Goal: Task Accomplishment & Management: Use online tool/utility

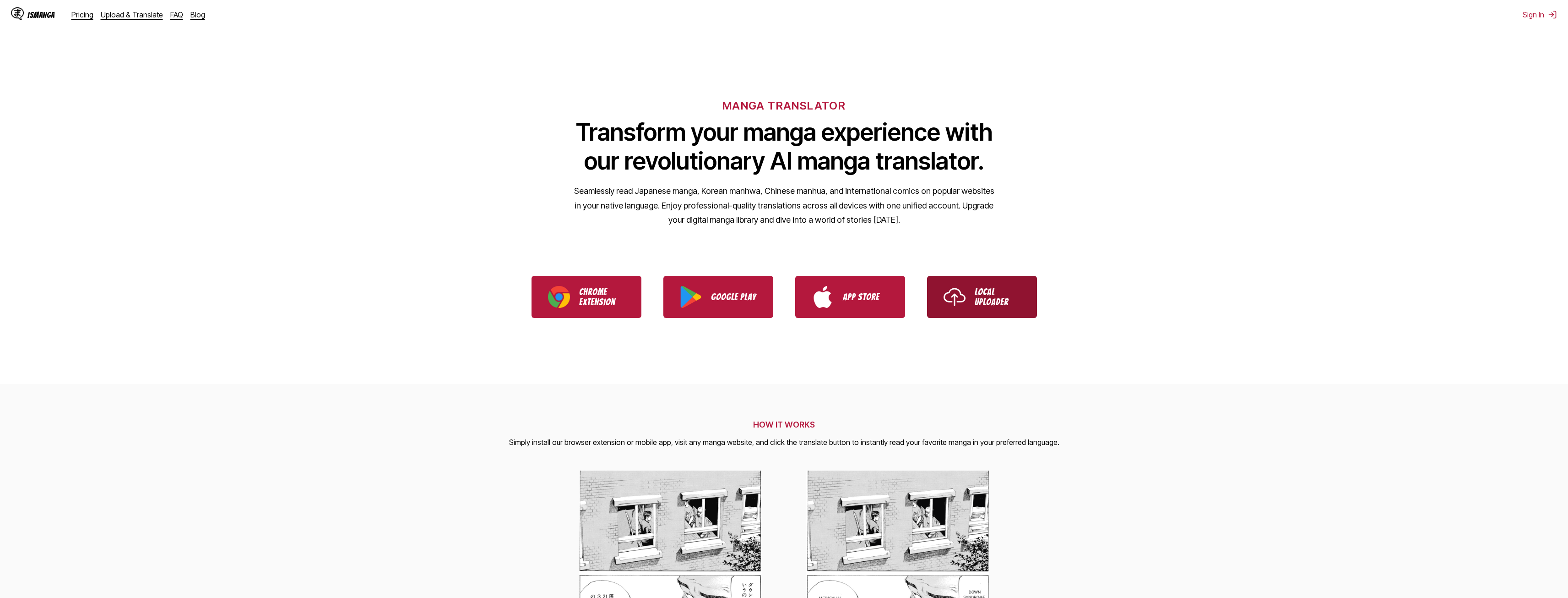
click at [999, 300] on p "Local Uploader" at bounding box center [998, 296] width 46 height 20
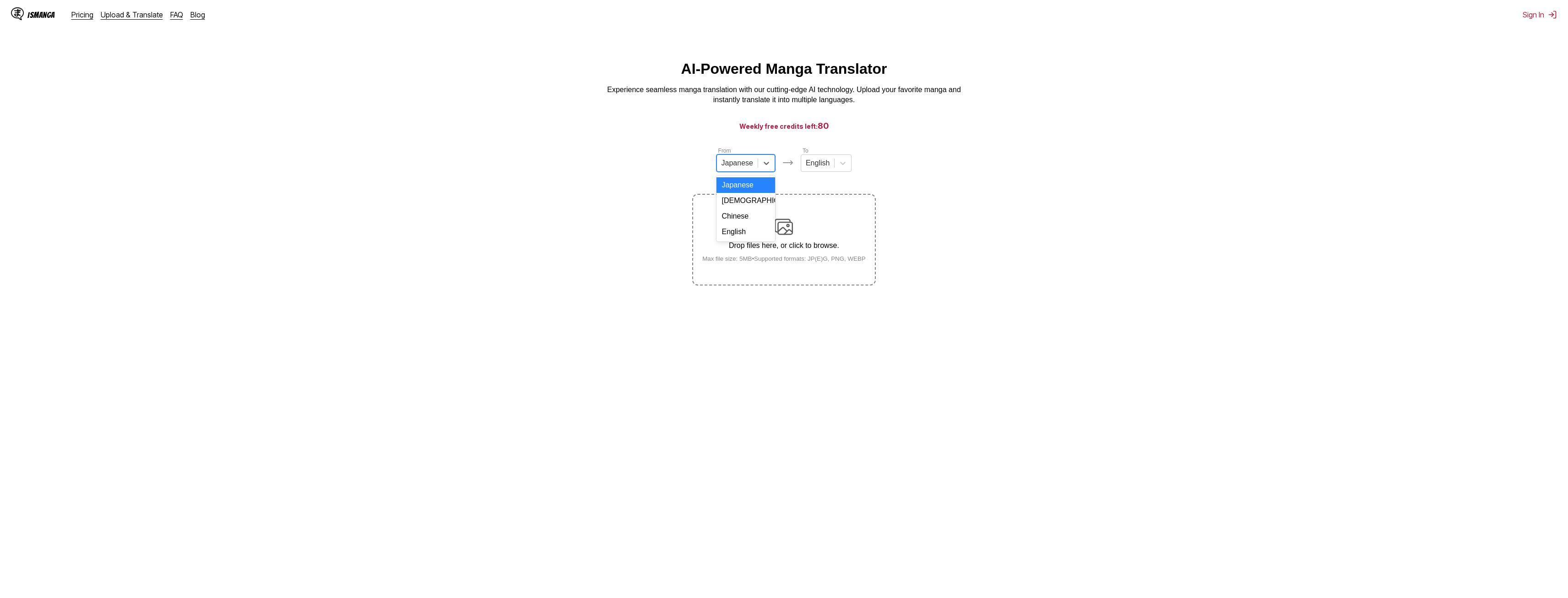
click at [755, 166] on div "Japanese" at bounding box center [736, 162] width 40 height 13
click at [1551, 19] on img at bounding box center [1553, 15] width 10 height 10
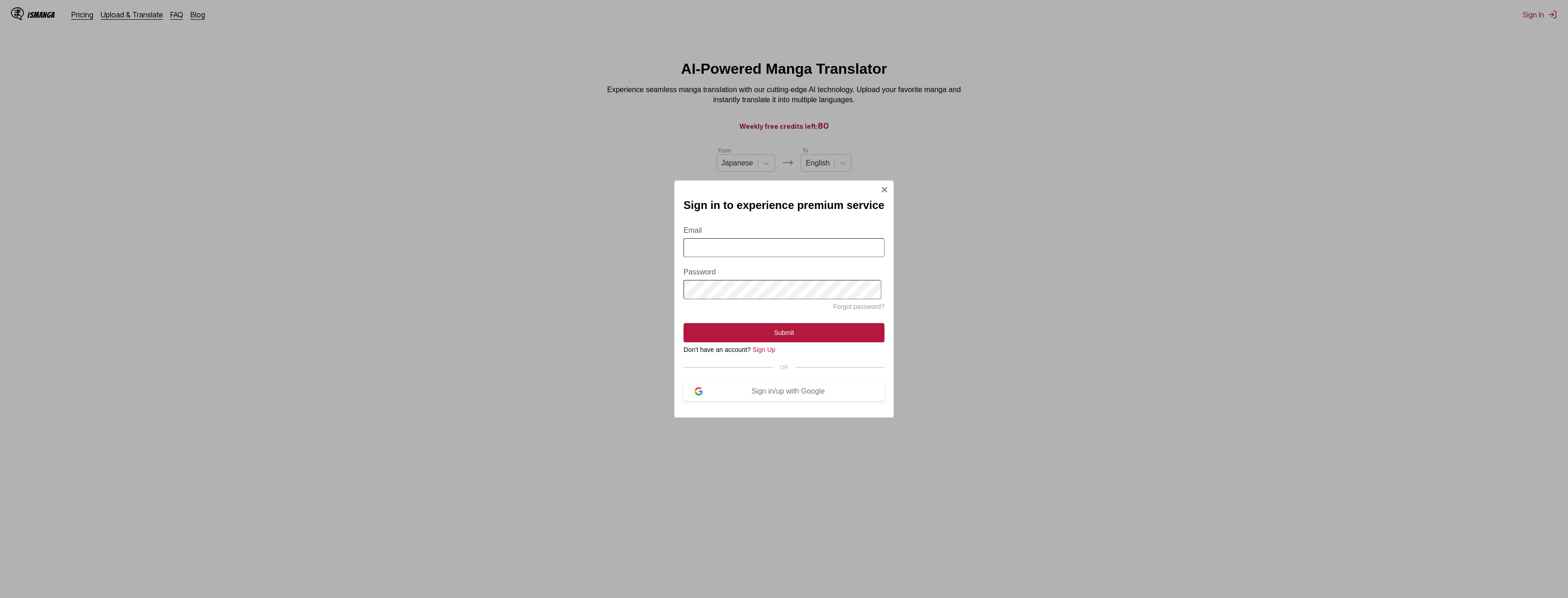
click at [708, 252] on input "Email" at bounding box center [784, 248] width 201 height 19
click at [783, 252] on input "Email" at bounding box center [784, 248] width 201 height 19
type input "**********"
click at [799, 327] on button "Submit" at bounding box center [784, 333] width 201 height 19
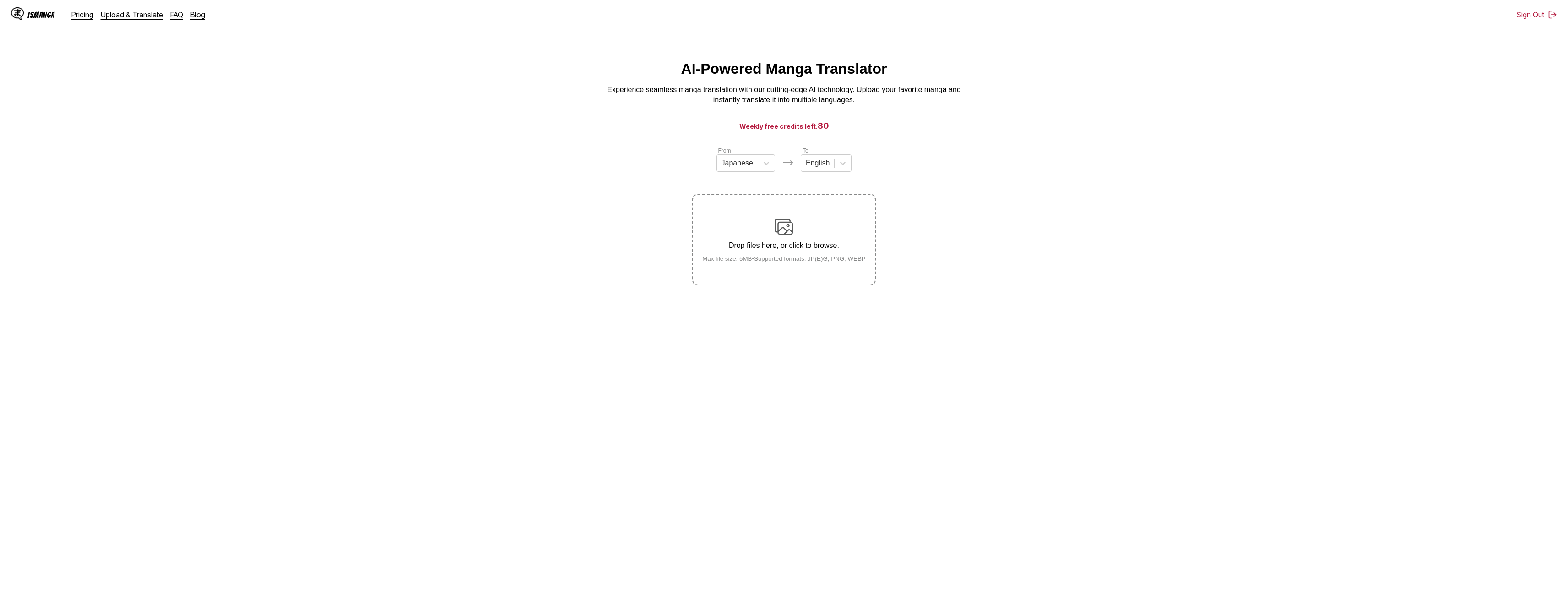
click at [750, 157] on div "From Japanese" at bounding box center [746, 158] width 59 height 25
click at [750, 166] on div at bounding box center [737, 162] width 32 height 10
click at [738, 239] on div "English" at bounding box center [746, 232] width 59 height 16
click at [822, 166] on div at bounding box center [813, 162] width 24 height 10
click at [818, 239] on div "Spanish" at bounding box center [822, 232] width 51 height 16
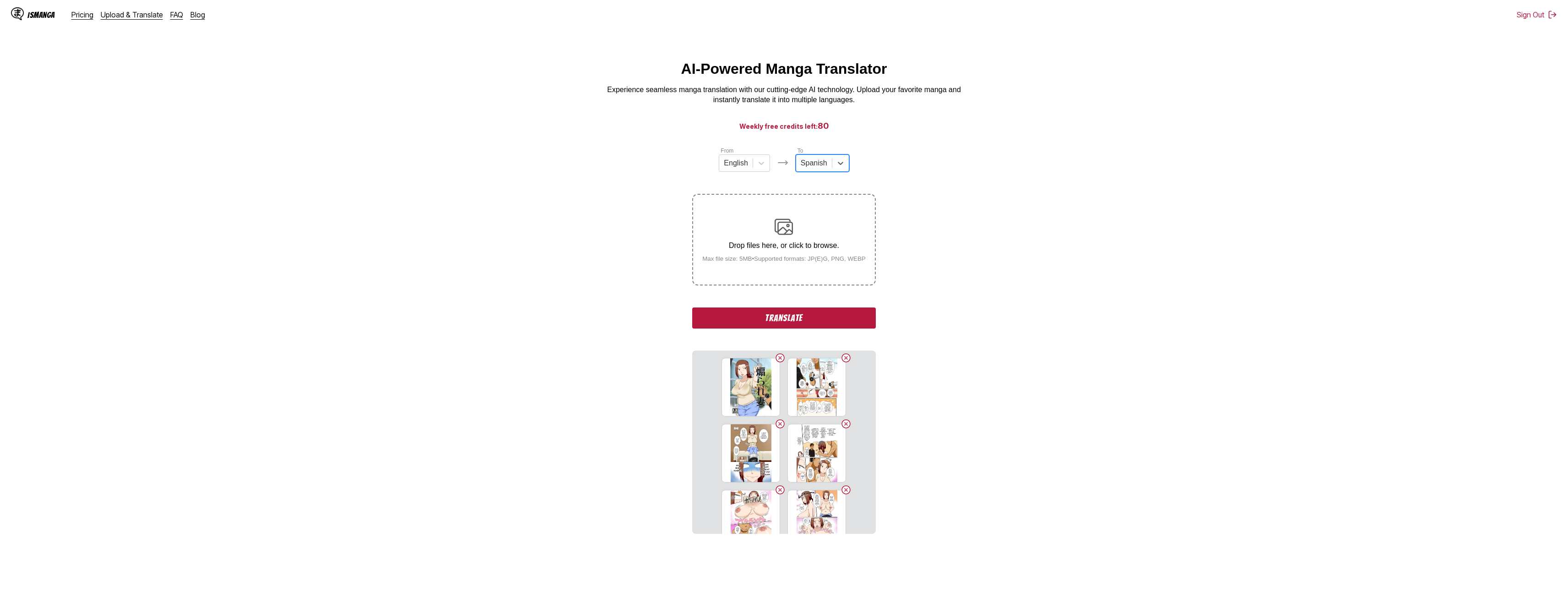
click at [813, 320] on button "Translate" at bounding box center [783, 318] width 183 height 21
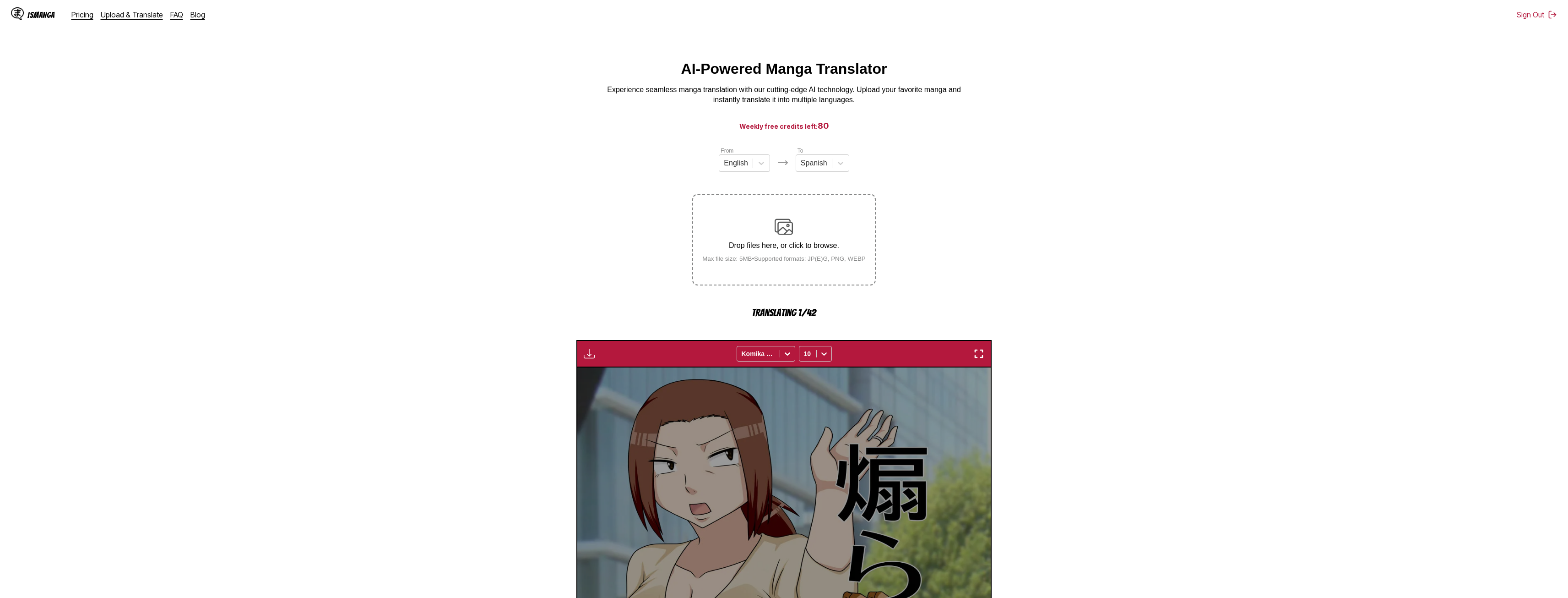
scroll to position [270, 0]
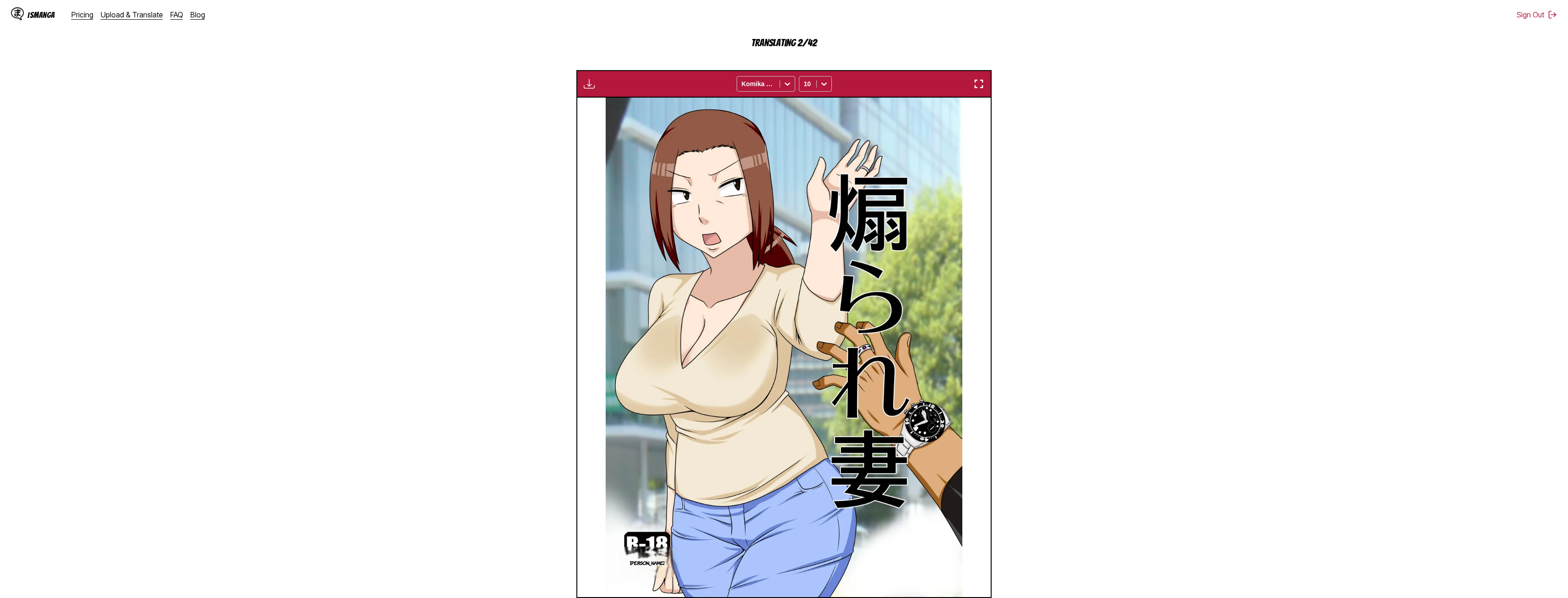
click at [1131, 266] on section "From English To Spanish Drop files here, or click to browse. Max file size: 5MB…" at bounding box center [784, 250] width 1554 height 748
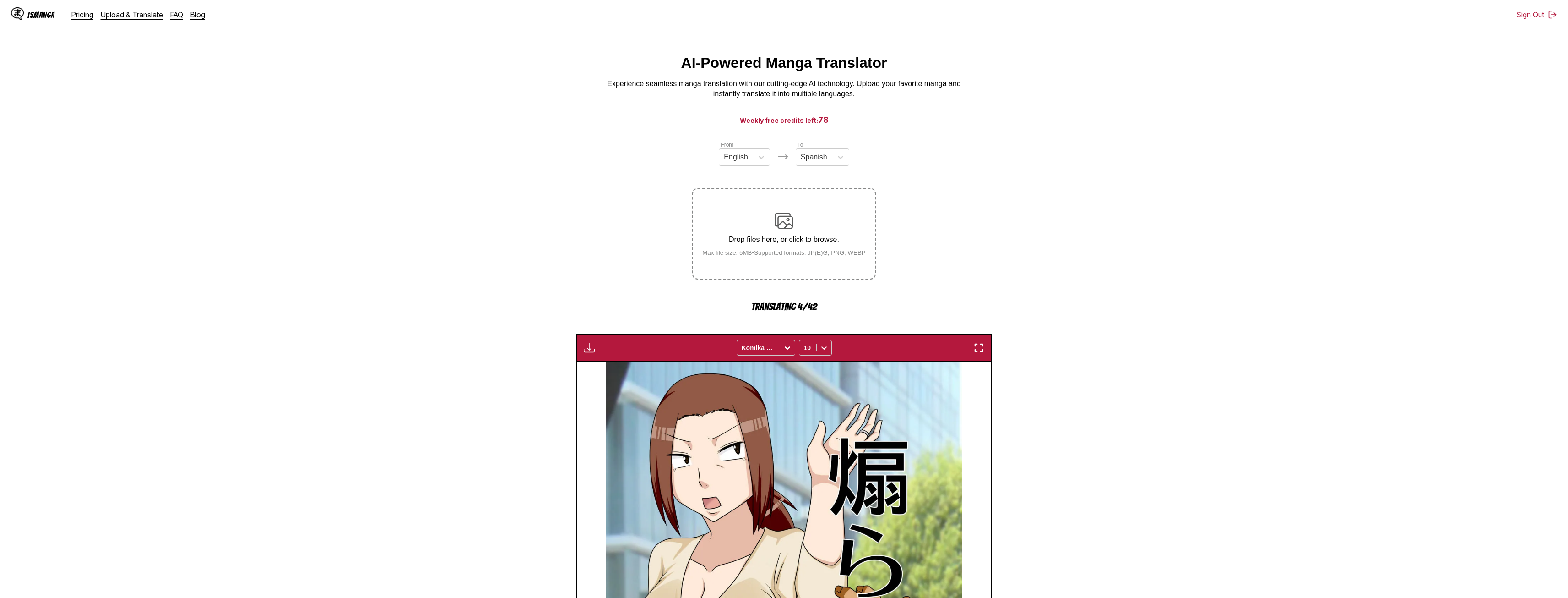
scroll to position [0, 0]
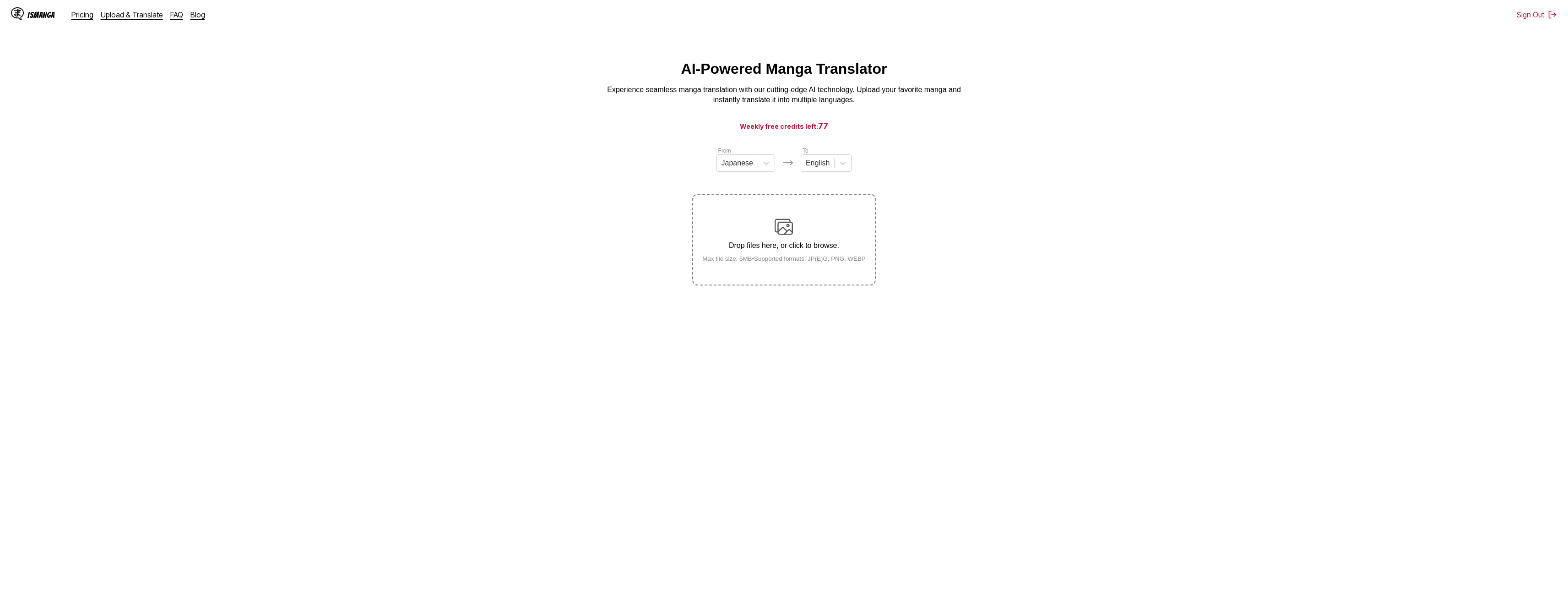
click at [778, 247] on p "Drop files here, or click to browse." at bounding box center [784, 246] width 178 height 8
click at [0, 0] on input "Drop files here, or click to browse. Max file size: 5MB • Supported formats: JP…" at bounding box center [0, 0] width 0 height 0
click at [751, 168] on div at bounding box center [737, 162] width 32 height 10
click at [742, 237] on div "English" at bounding box center [746, 232] width 59 height 16
click at [819, 168] on div at bounding box center [813, 162] width 24 height 10
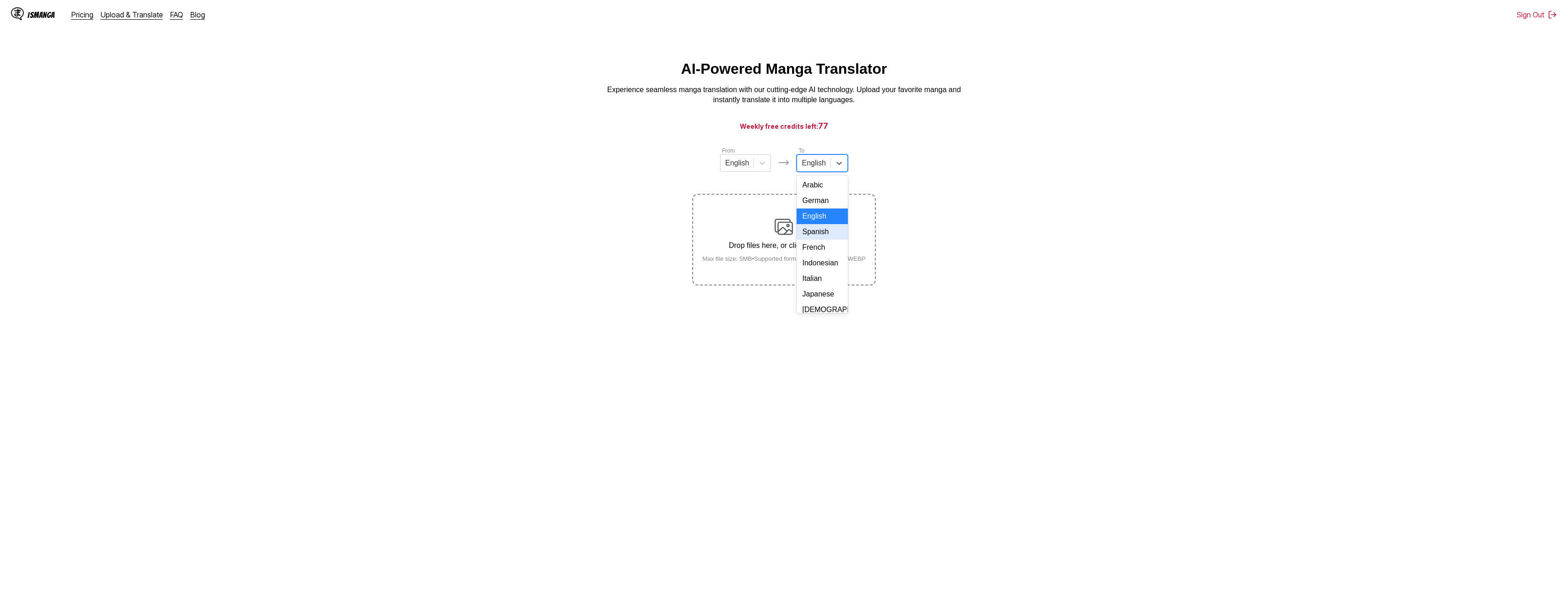
click at [816, 239] on div "Spanish" at bounding box center [822, 232] width 51 height 16
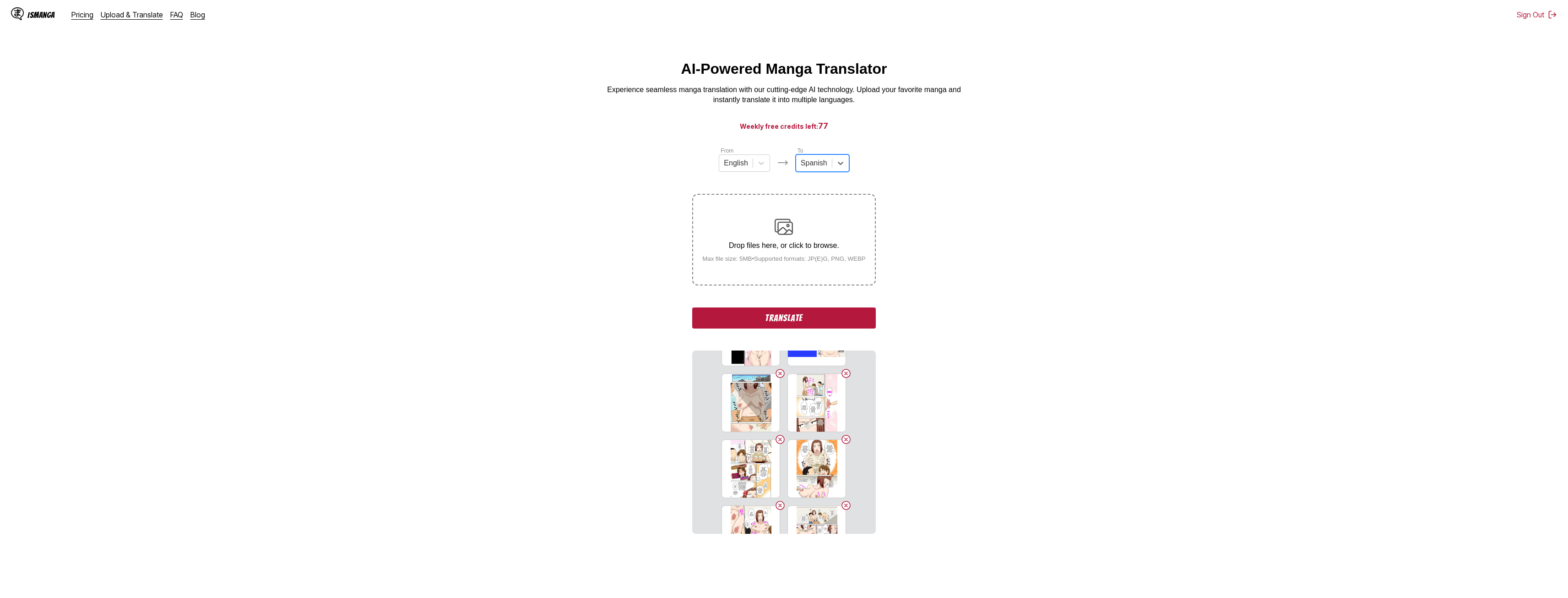
scroll to position [1209, 0]
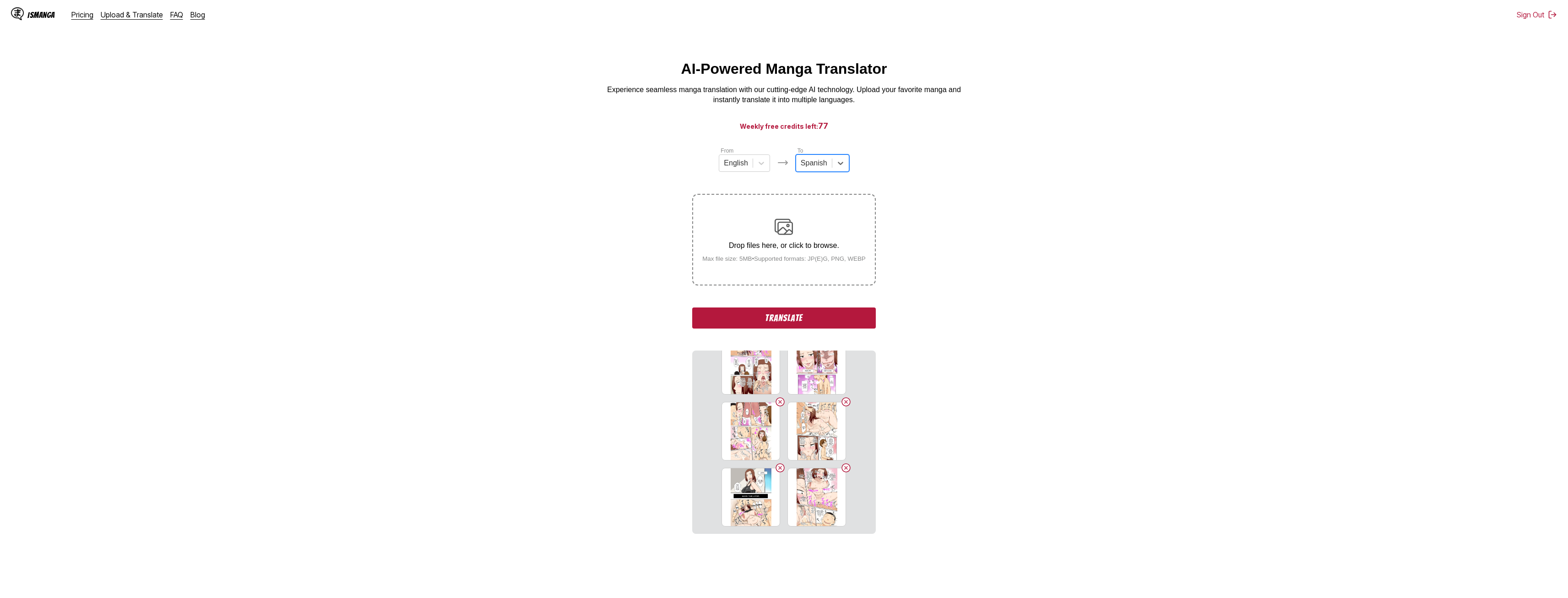
click at [843, 322] on button "Translate" at bounding box center [783, 318] width 183 height 21
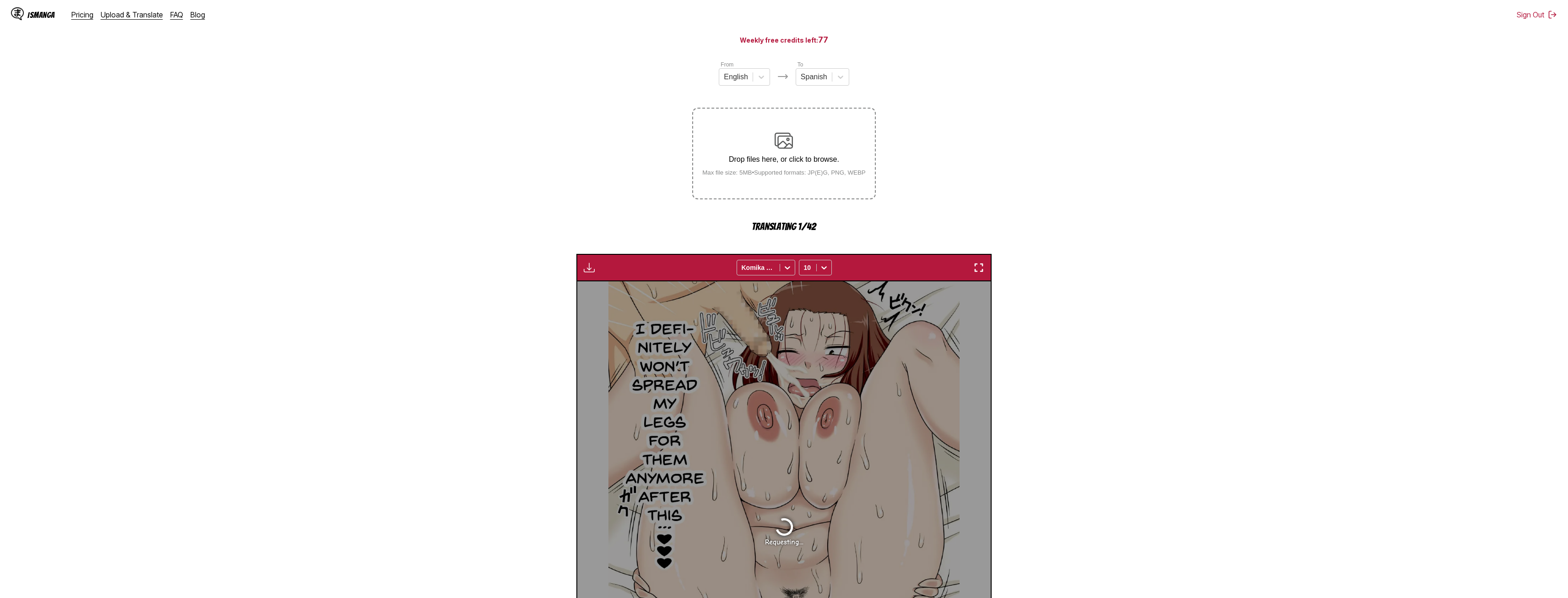
scroll to position [270, 0]
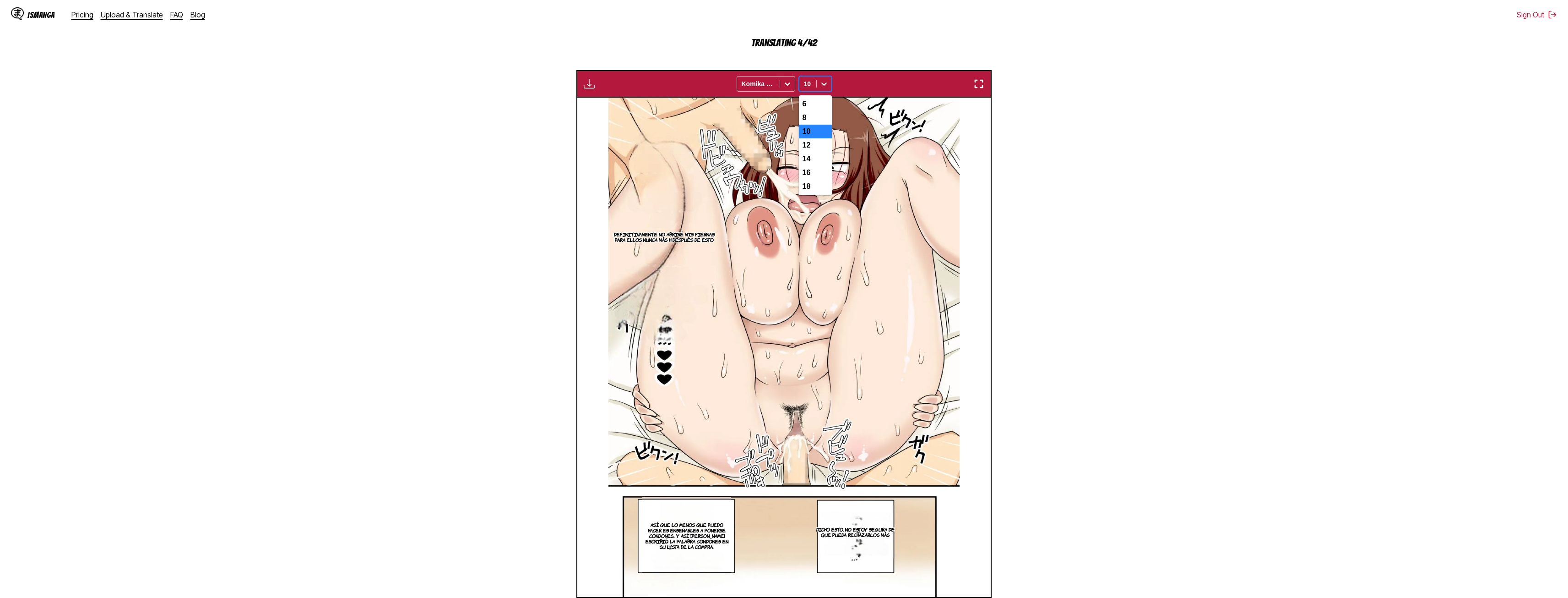
click at [819, 86] on div at bounding box center [824, 84] width 15 height 15
click at [819, 121] on div "8" at bounding box center [816, 117] width 33 height 13
click at [816, 85] on div at bounding box center [824, 84] width 15 height 15
click at [813, 149] on div "12" at bounding box center [816, 145] width 33 height 13
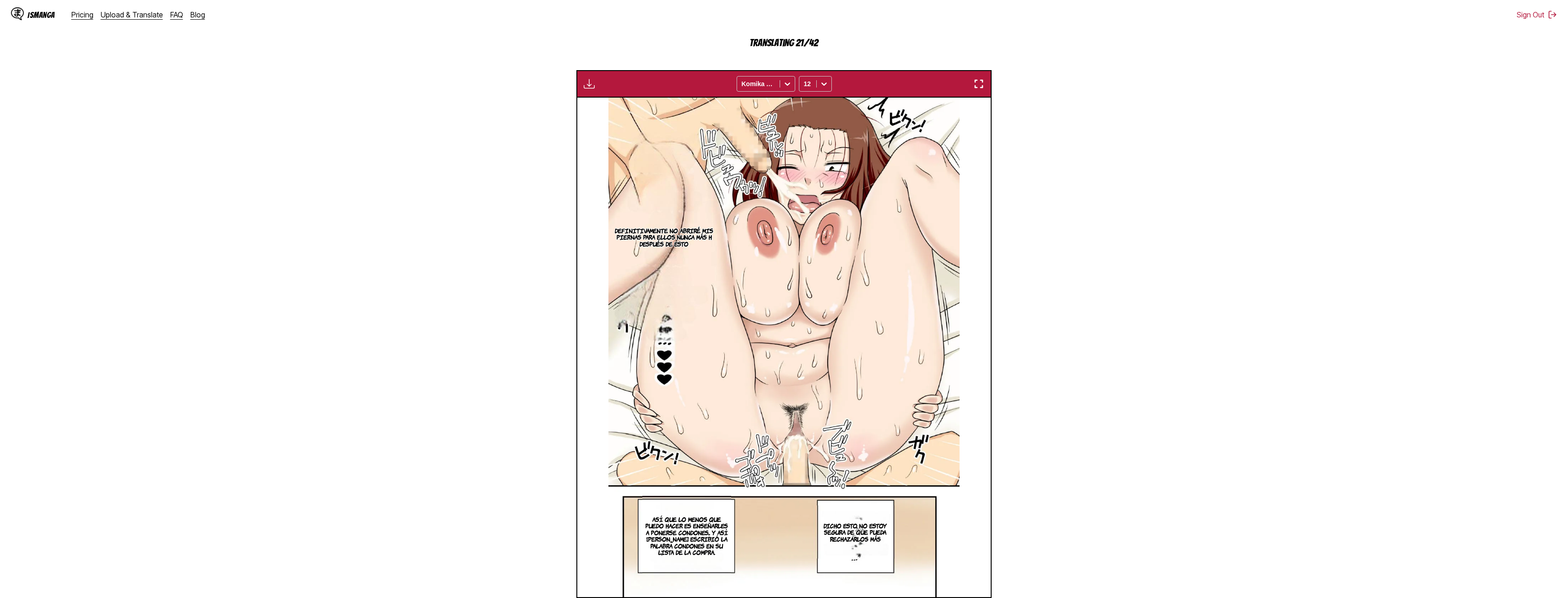
click at [1070, 259] on section "From English To Spanish Drop files here, or click to browse. Max file size: 5MB…" at bounding box center [784, 250] width 1554 height 748
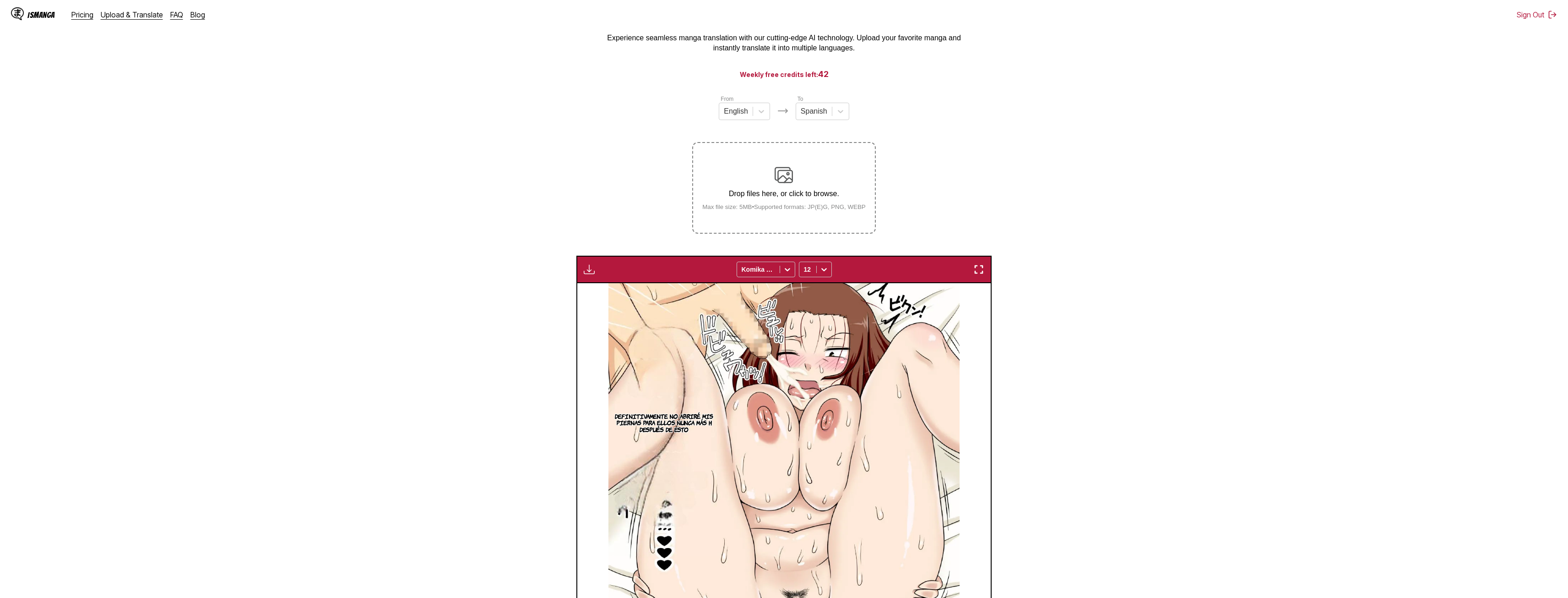
scroll to position [275, 0]
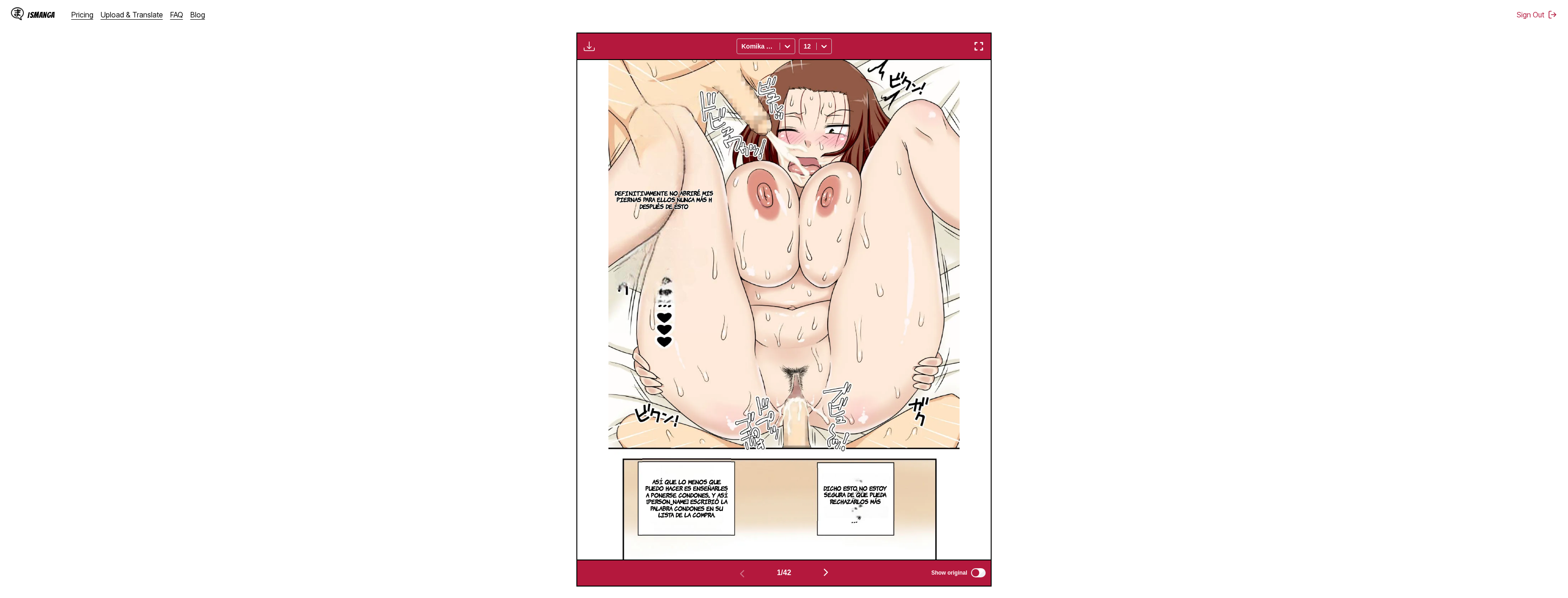
click at [1026, 327] on section "From English To Spanish Drop files here, or click to browse. Max file size: 5MB…" at bounding box center [784, 229] width 1554 height 715
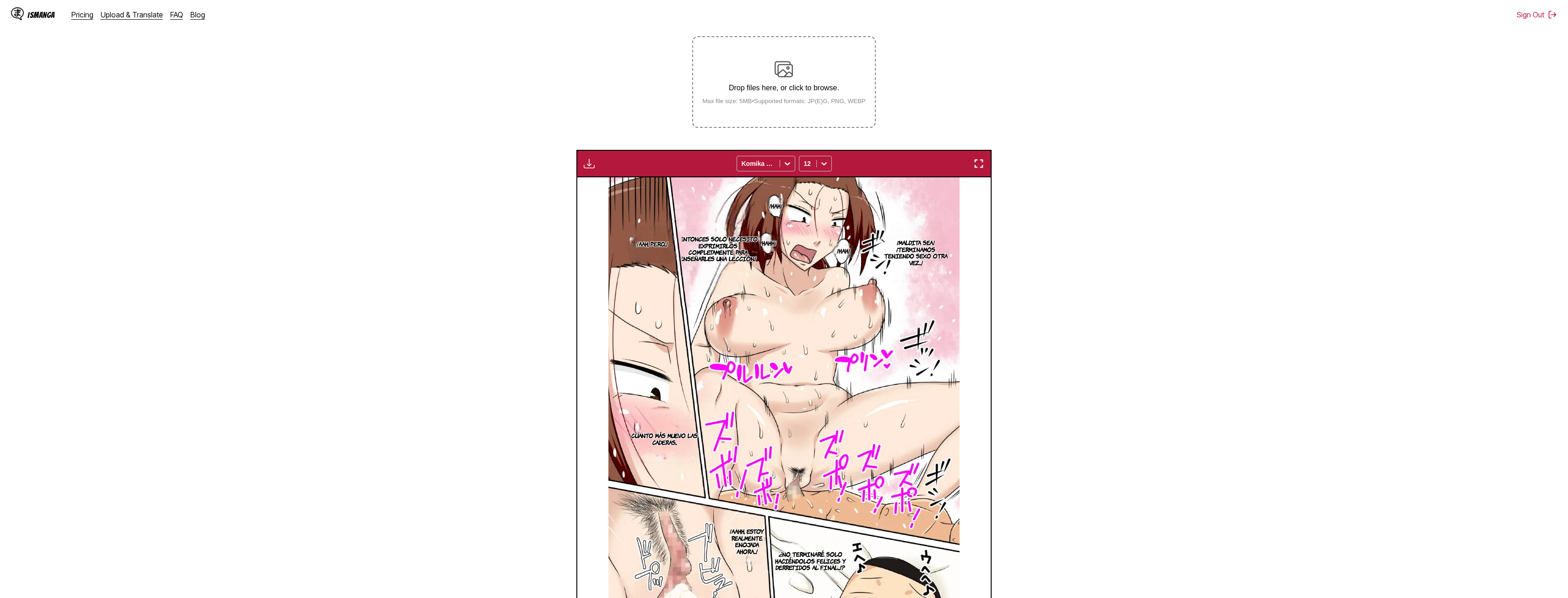
scroll to position [0, 0]
